Goal: Task Accomplishment & Management: Manage account settings

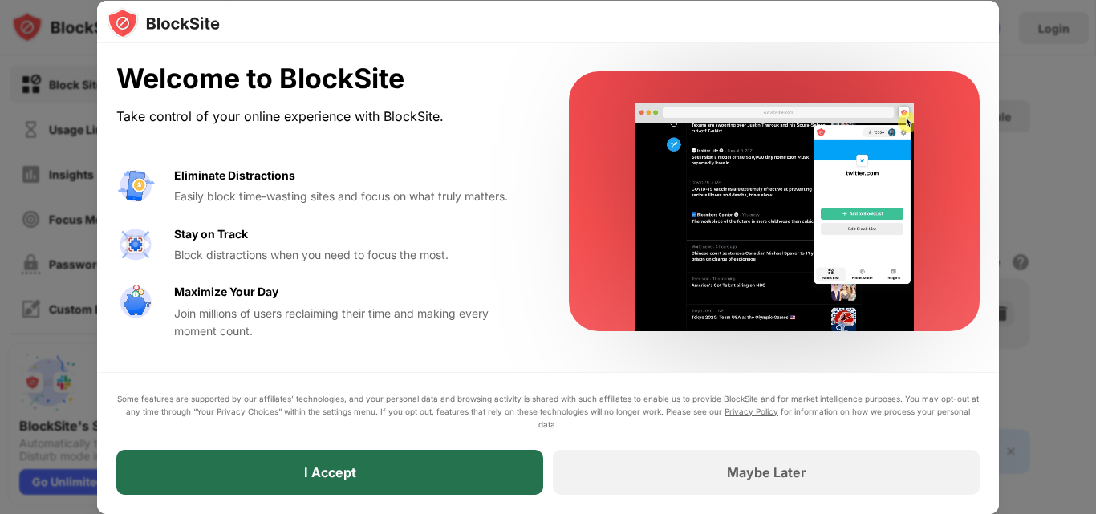
click at [371, 457] on div "I Accept" at bounding box center [329, 472] width 427 height 45
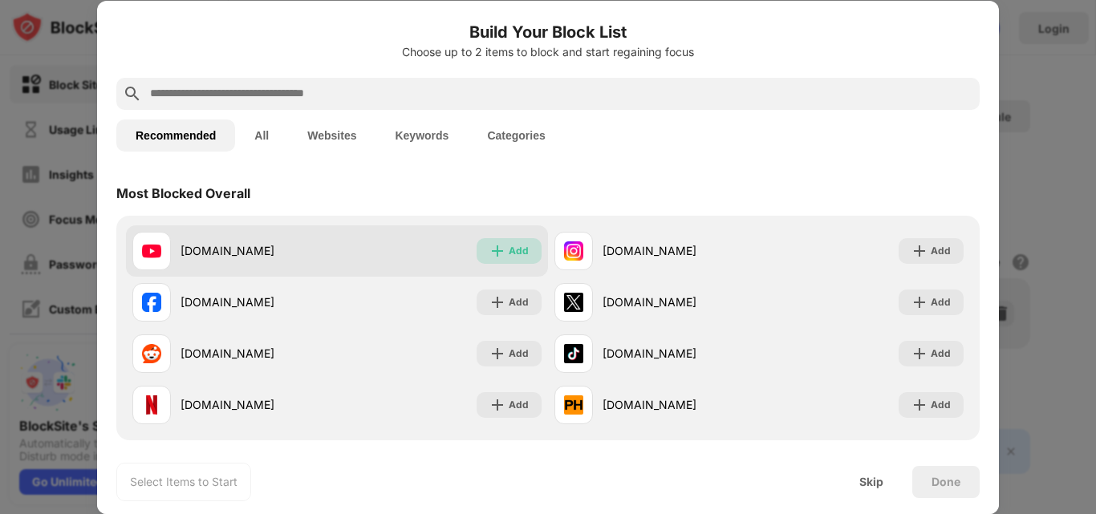
click at [514, 245] on div "Add" at bounding box center [519, 251] width 20 height 16
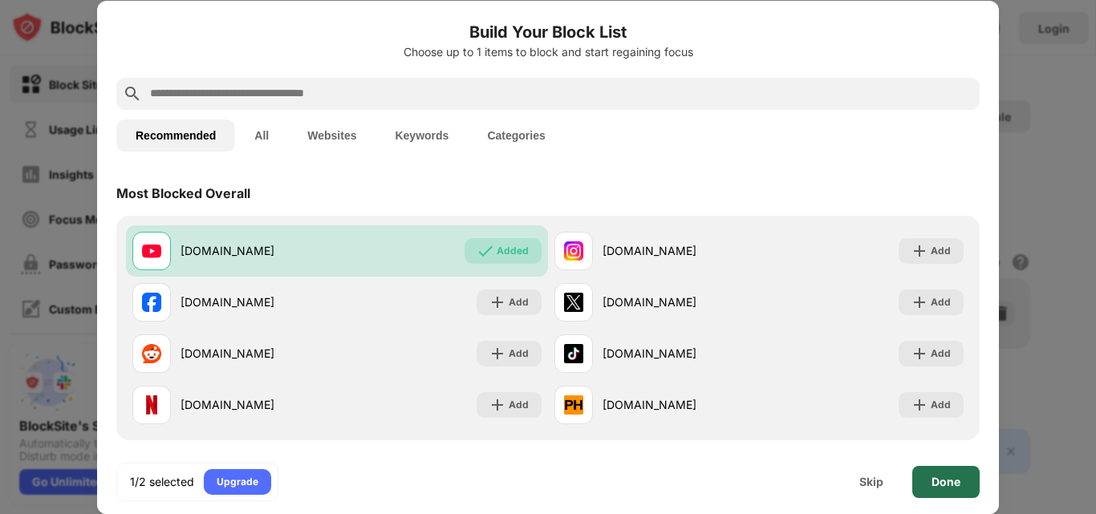
click at [947, 476] on div "Done" at bounding box center [945, 482] width 29 height 13
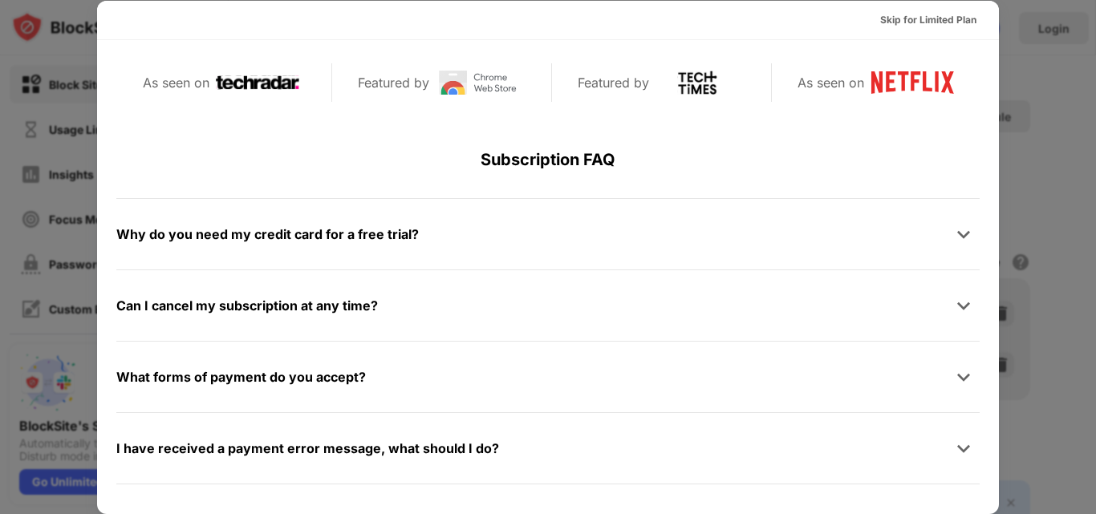
scroll to position [782, 0]
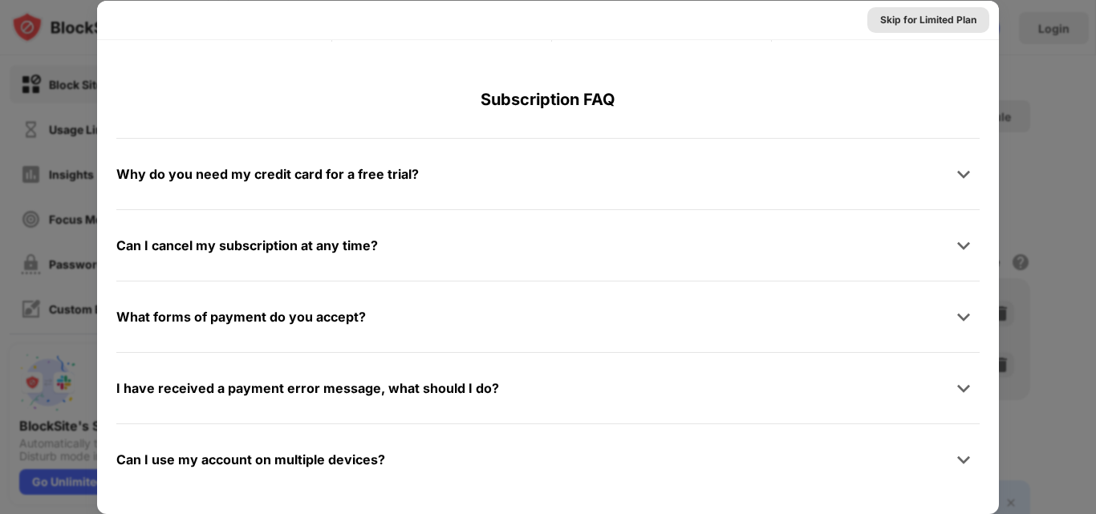
click at [929, 21] on div "Skip for Limited Plan" at bounding box center [928, 20] width 96 height 16
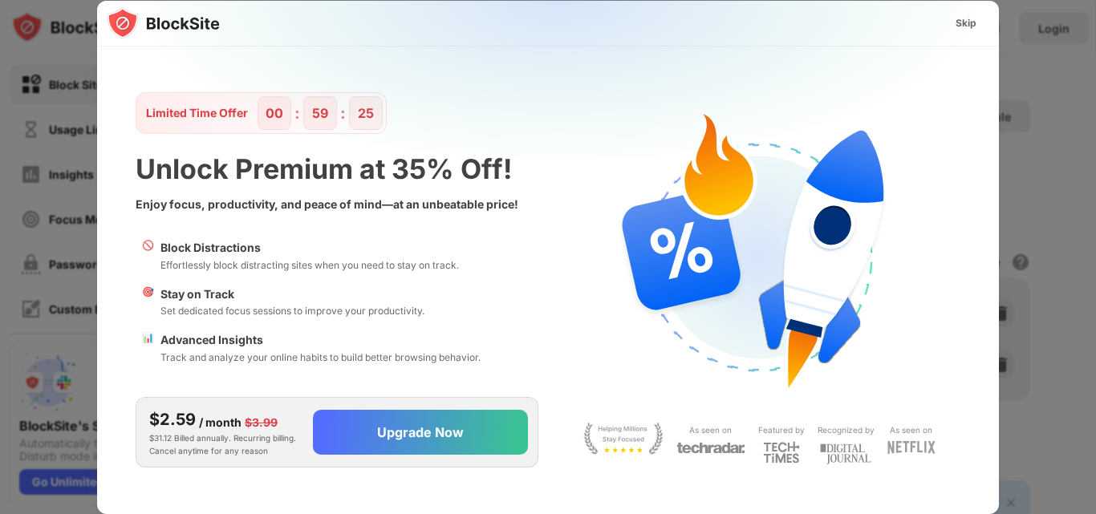
scroll to position [0, 0]
click at [960, 28] on div "Skip" at bounding box center [965, 23] width 21 height 16
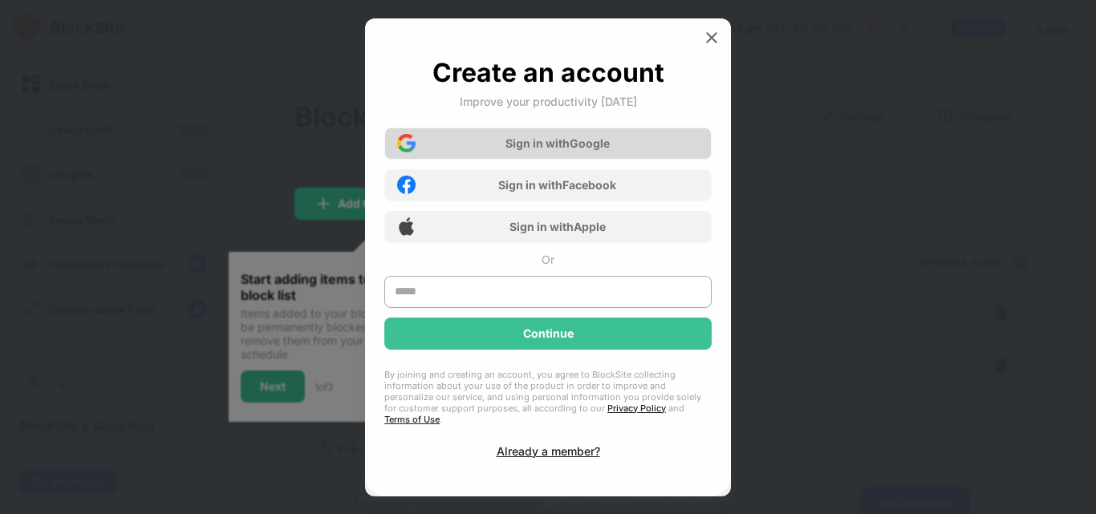
click at [558, 145] on div "Sign in with Google" at bounding box center [557, 143] width 104 height 14
click at [601, 142] on div "Sign in with Google" at bounding box center [557, 143] width 104 height 14
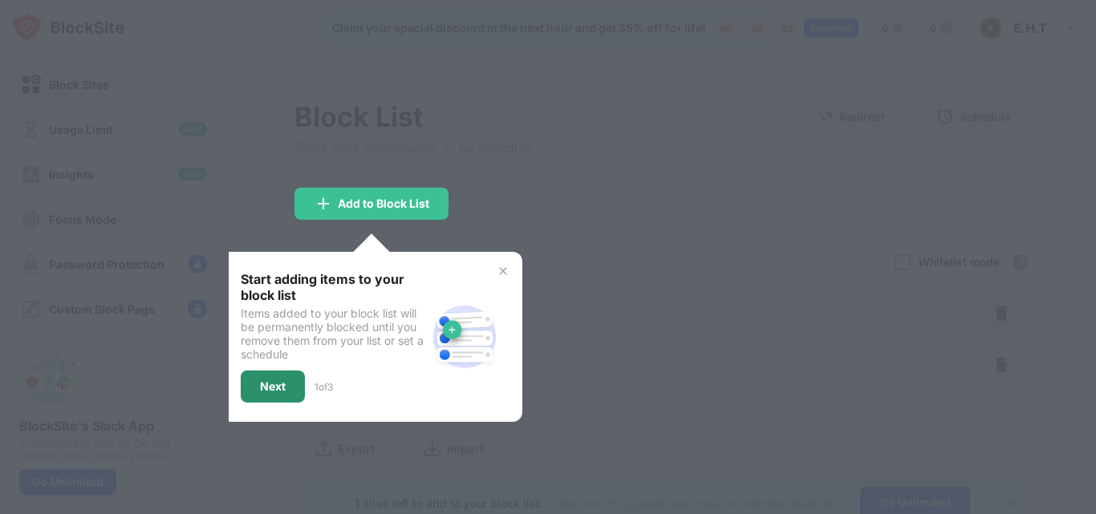
click at [288, 391] on div "Next" at bounding box center [273, 387] width 64 height 32
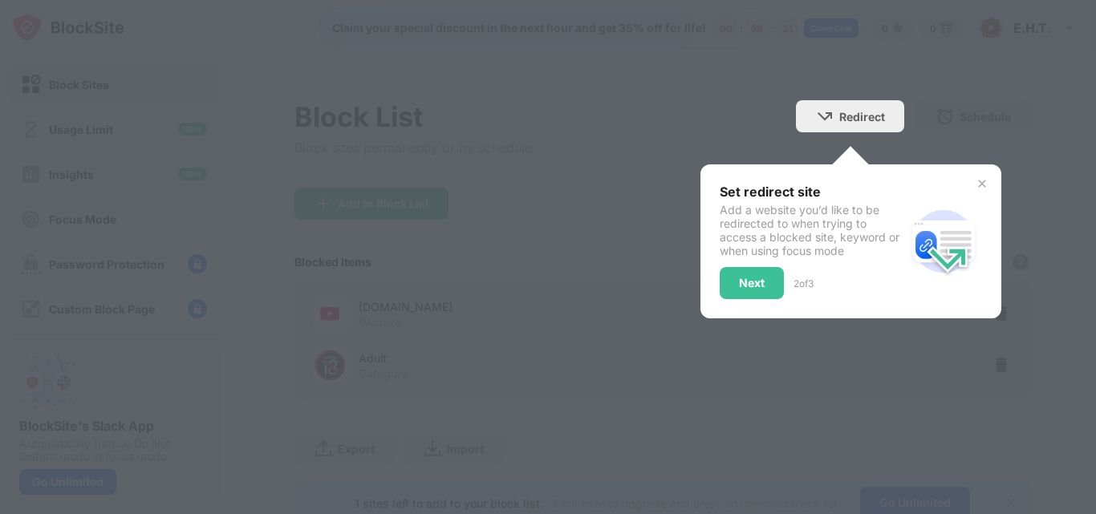
drag, startPoint x: 742, startPoint y: 186, endPoint x: 746, endPoint y: 234, distance: 48.3
click at [744, 204] on div "Set redirect site Add a website you’d like to be redirected to when trying to a…" at bounding box center [812, 242] width 185 height 116
click at [741, 292] on div "Next" at bounding box center [752, 283] width 64 height 32
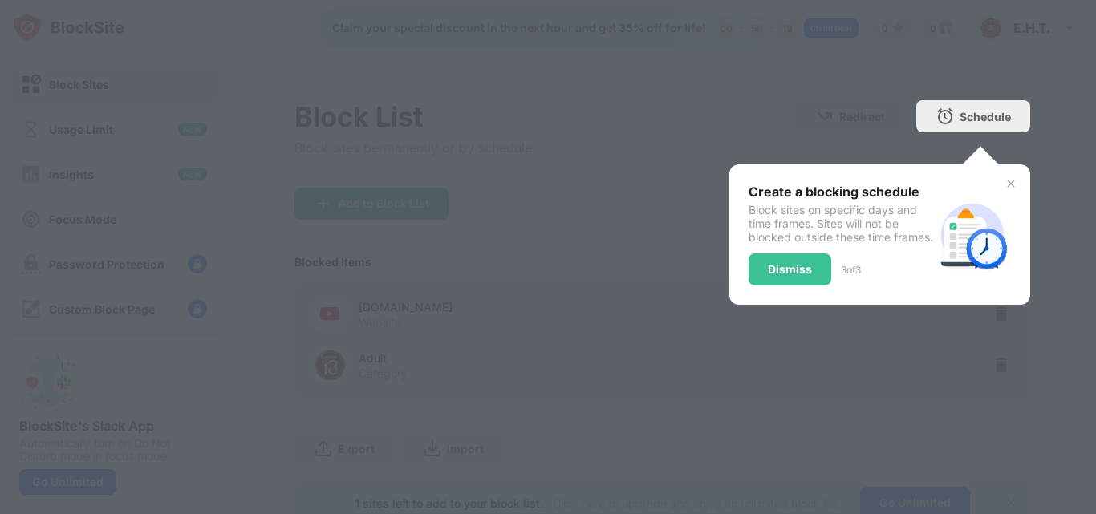
click at [748, 286] on div "Dismiss" at bounding box center [789, 269] width 83 height 32
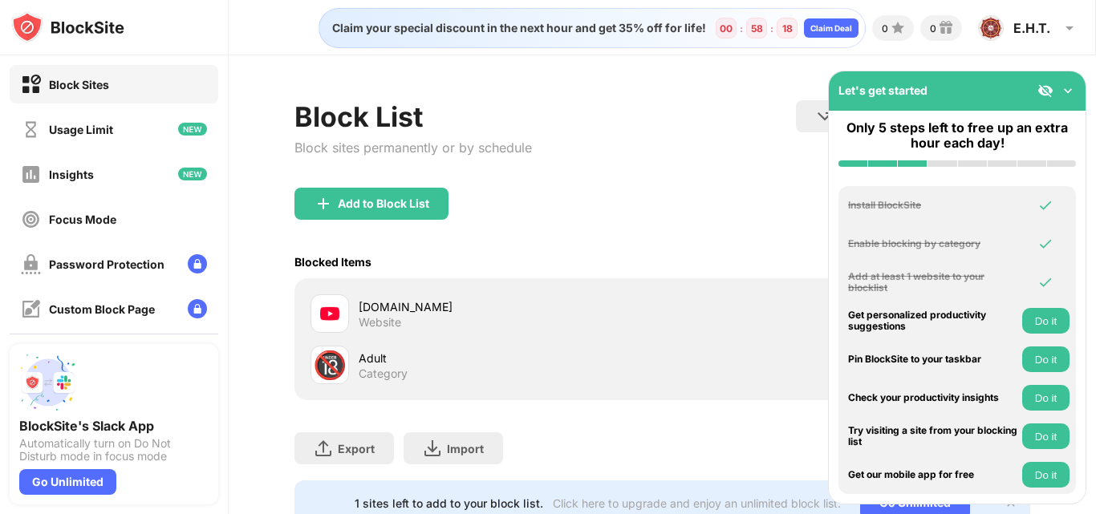
click at [525, 320] on div "youtube.com Website" at bounding box center [511, 313] width 304 height 31
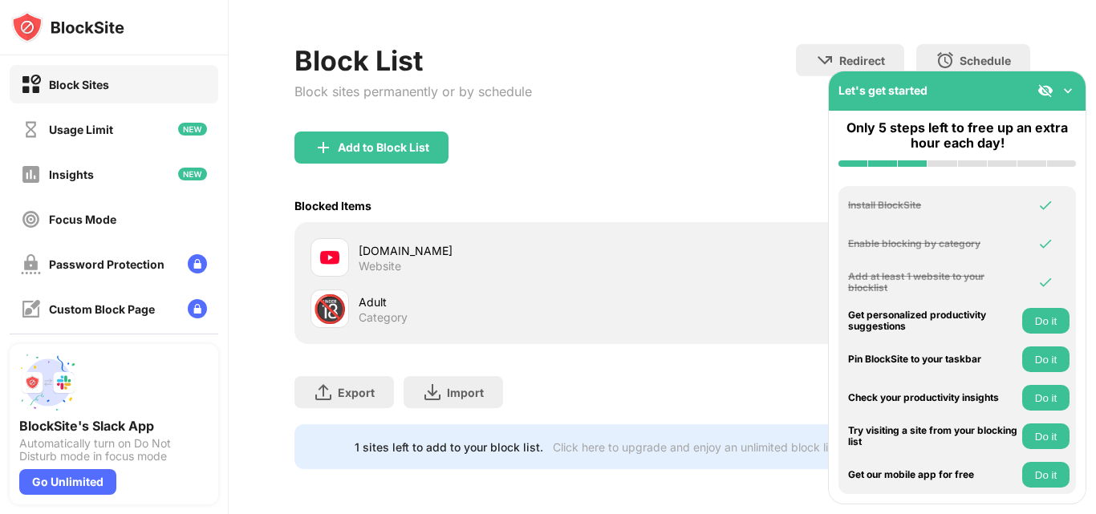
click at [378, 244] on div "youtube.com" at bounding box center [511, 250] width 304 height 17
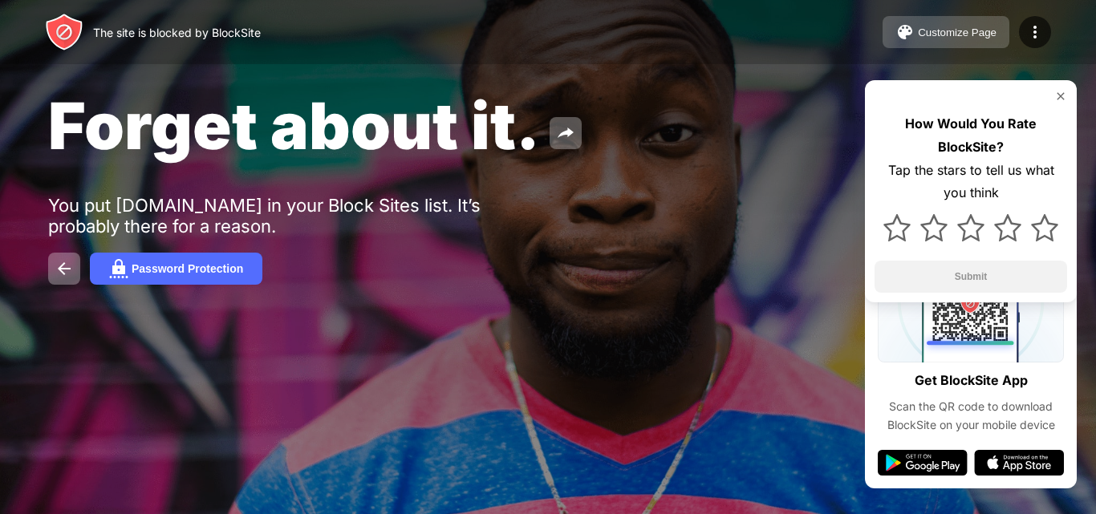
click at [954, 39] on button "Customize Page" at bounding box center [945, 32] width 127 height 32
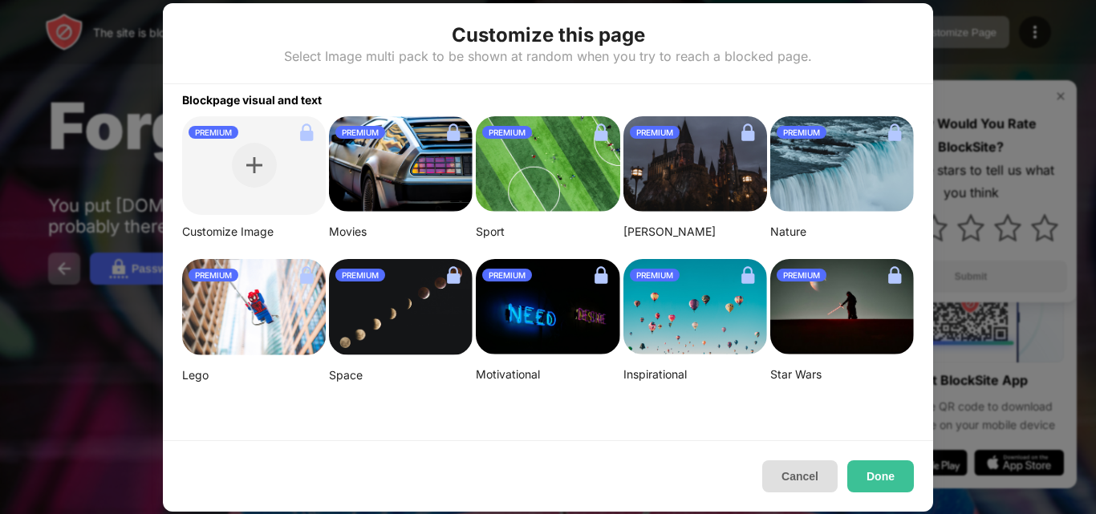
click at [790, 481] on button "Cancel" at bounding box center [799, 476] width 75 height 32
